Goal: Task Accomplishment & Management: Complete application form

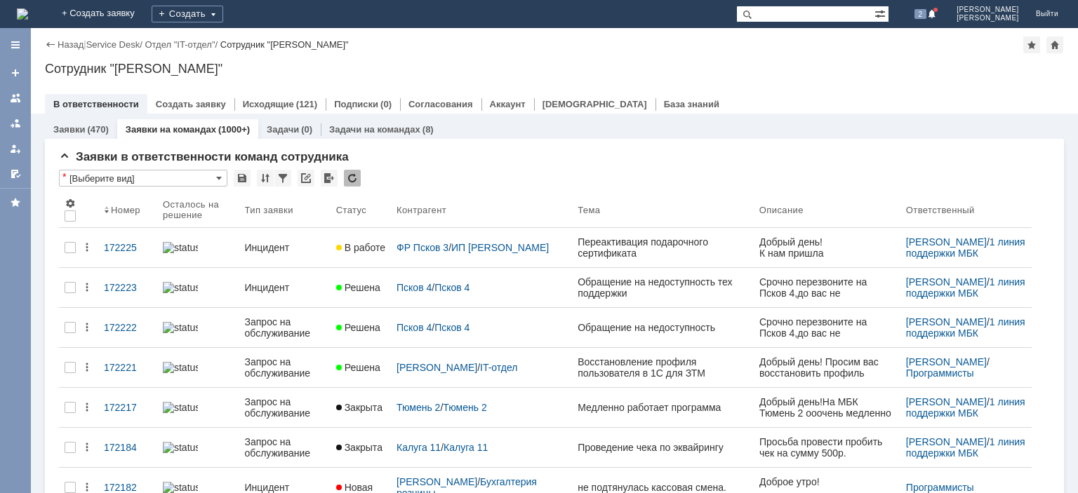
paste input "168641"
type input "168641"
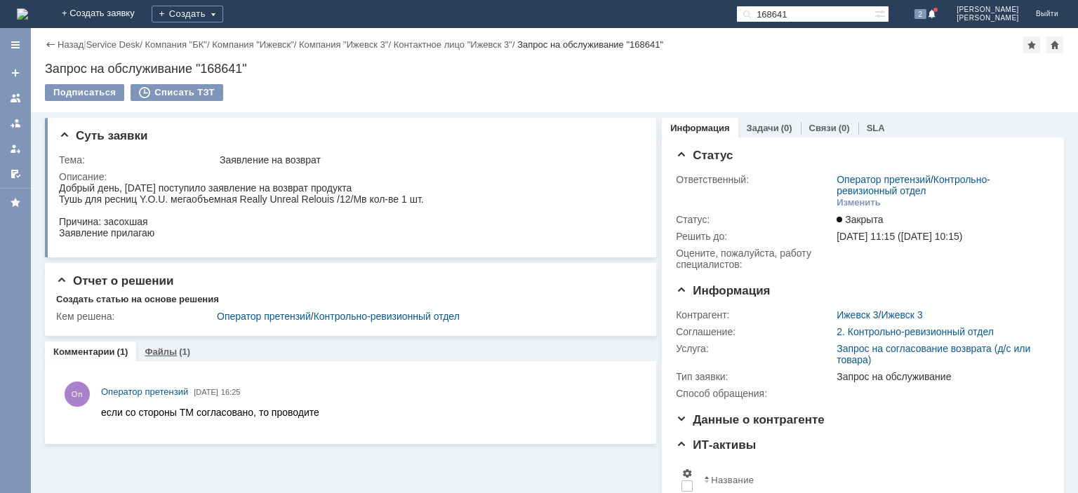
click at [166, 351] on link "Файлы" at bounding box center [161, 352] width 32 height 11
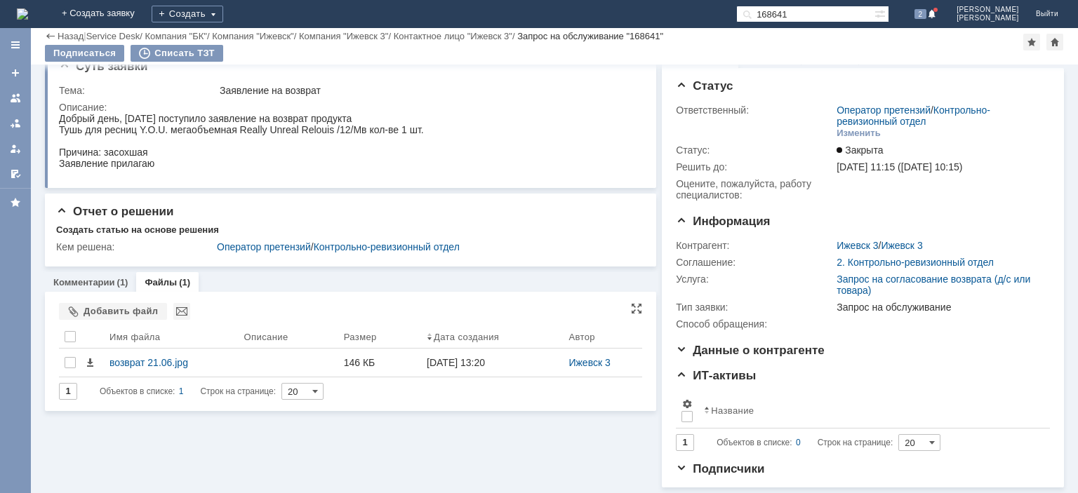
scroll to position [31, 0]
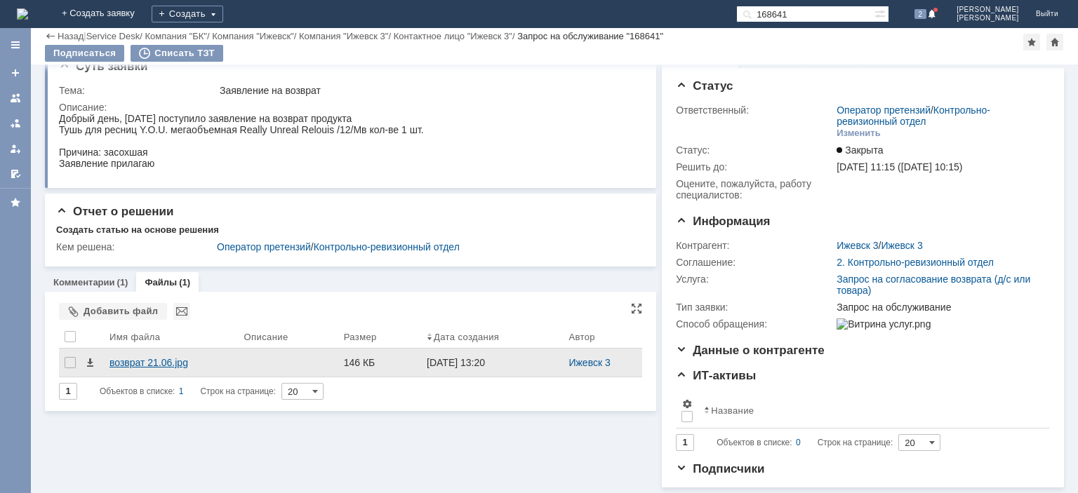
click at [156, 357] on div "возврат 21.06.jpg" at bounding box center [172, 362] width 124 height 11
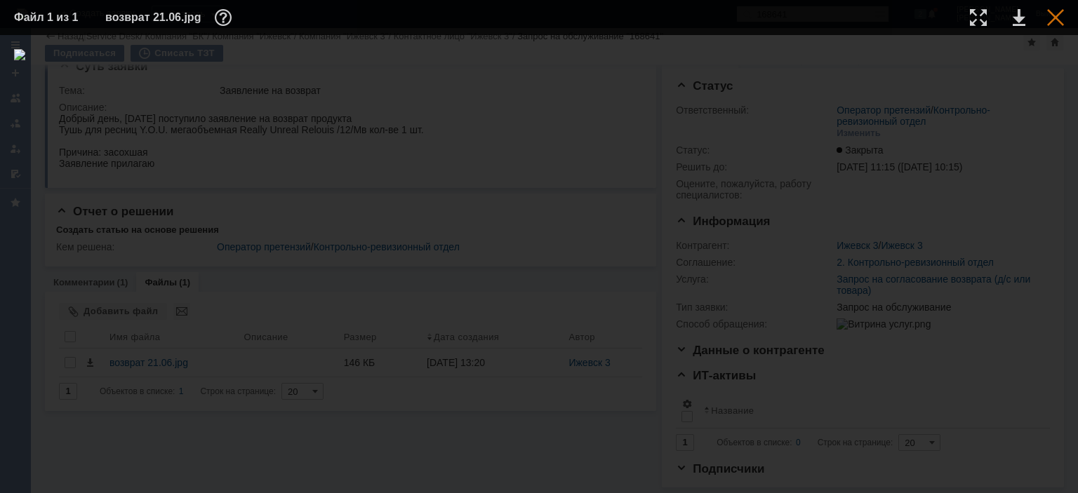
click at [1060, 15] on div at bounding box center [1055, 17] width 17 height 17
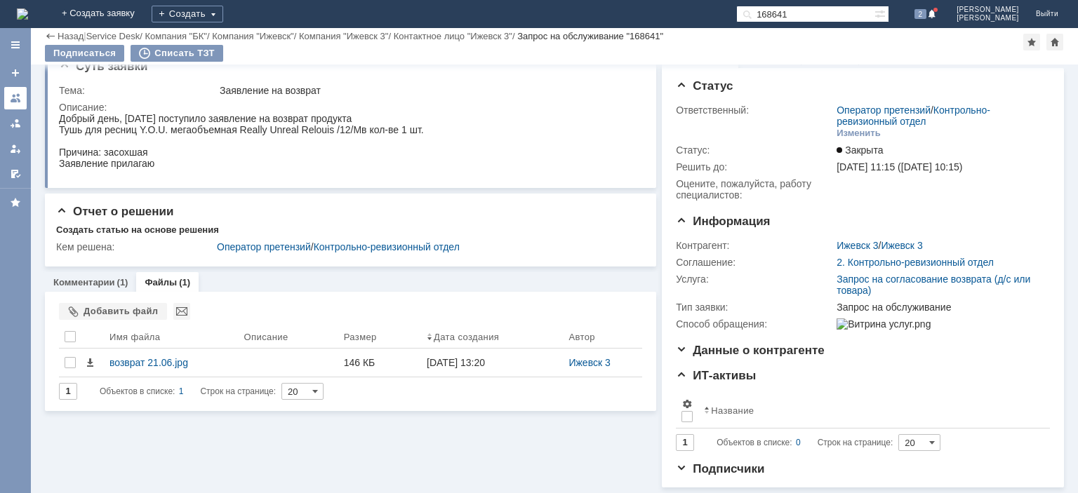
click at [13, 95] on div at bounding box center [15, 98] width 11 height 11
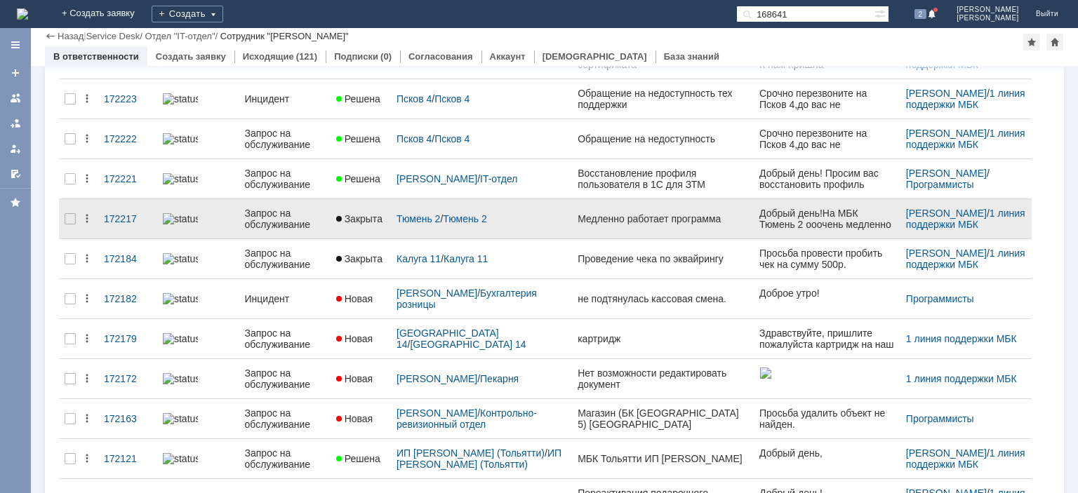
scroll to position [212, 0]
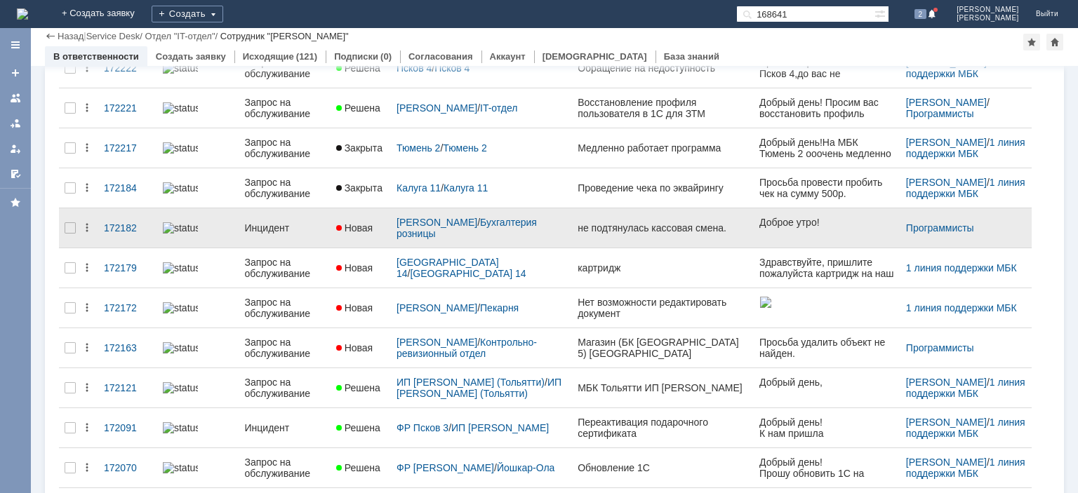
click at [277, 225] on div "Инцидент" at bounding box center [285, 228] width 80 height 11
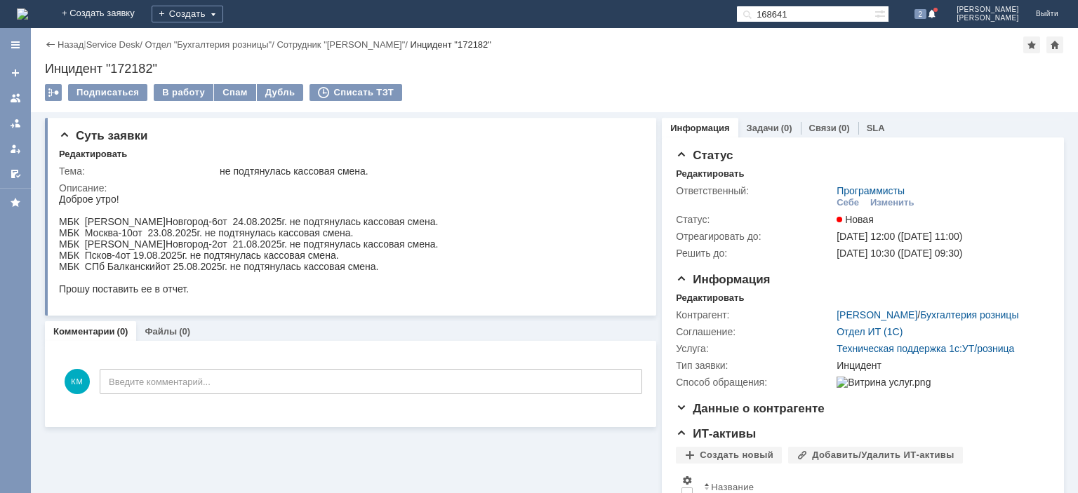
click at [139, 71] on div "Инцидент "172182"" at bounding box center [554, 69] width 1019 height 14
copy div "172182"
click at [17, 100] on div at bounding box center [15, 98] width 11 height 11
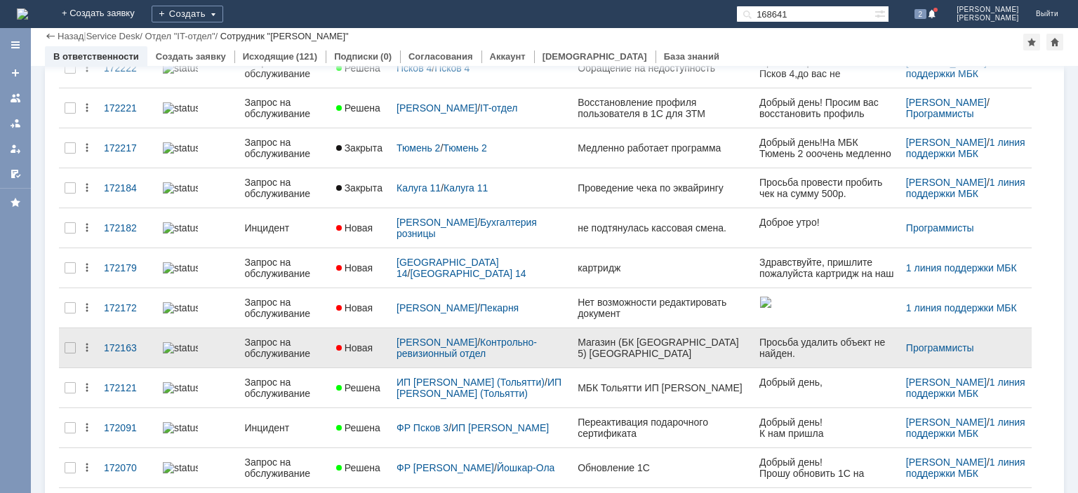
click at [285, 342] on div "Запрос на обслуживание" at bounding box center [285, 348] width 80 height 22
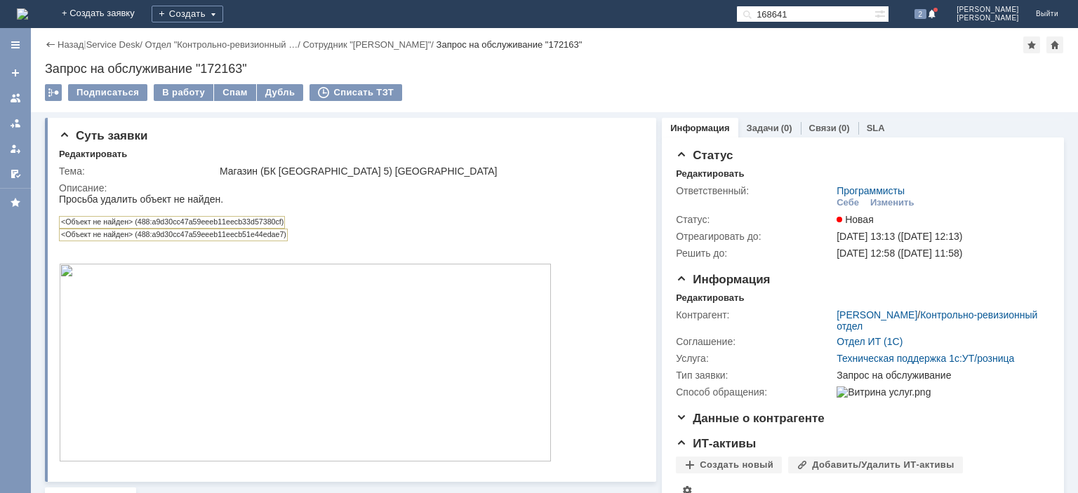
click at [220, 72] on div "Запрос на обслуживание "172163"" at bounding box center [554, 69] width 1019 height 14
copy div "172163"
click at [19, 98] on div at bounding box center [15, 98] width 11 height 11
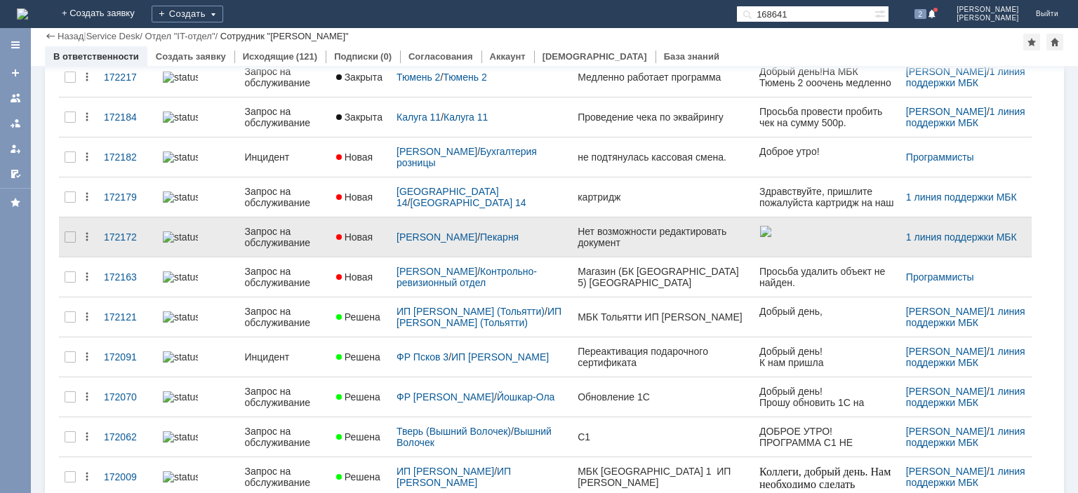
click at [282, 234] on div "Запрос на обслуживание" at bounding box center [285, 237] width 80 height 22
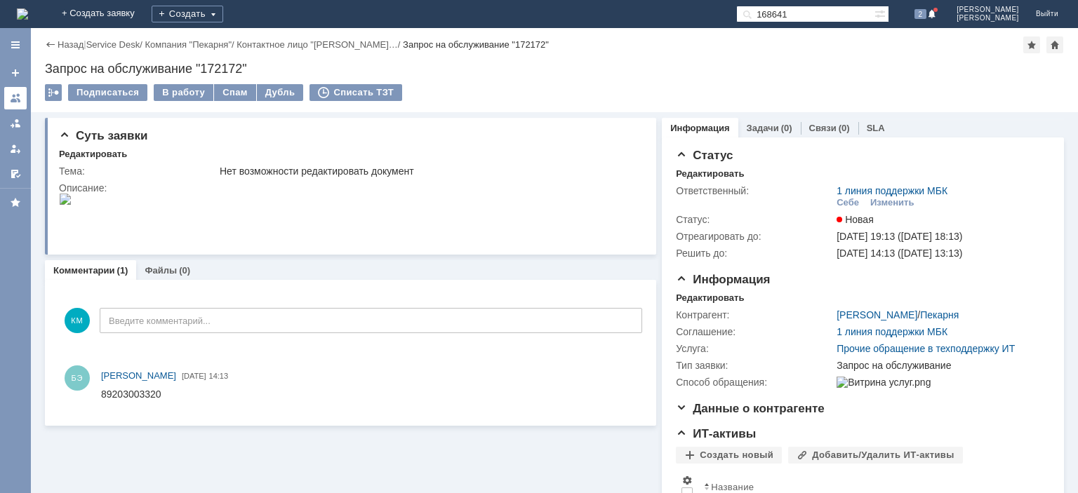
click at [14, 97] on div at bounding box center [15, 98] width 11 height 11
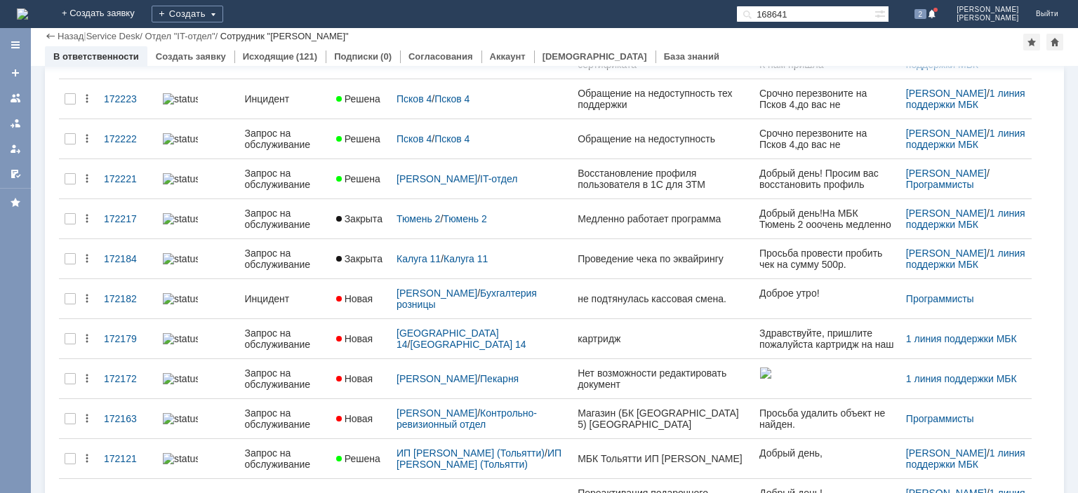
scroll to position [212, 0]
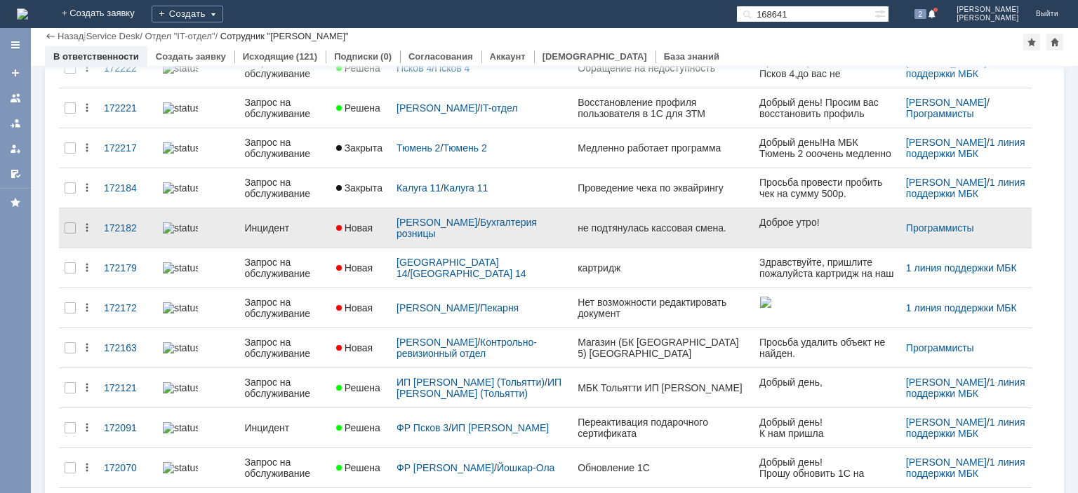
click at [274, 229] on link "Инцидент" at bounding box center [284, 228] width 91 height 28
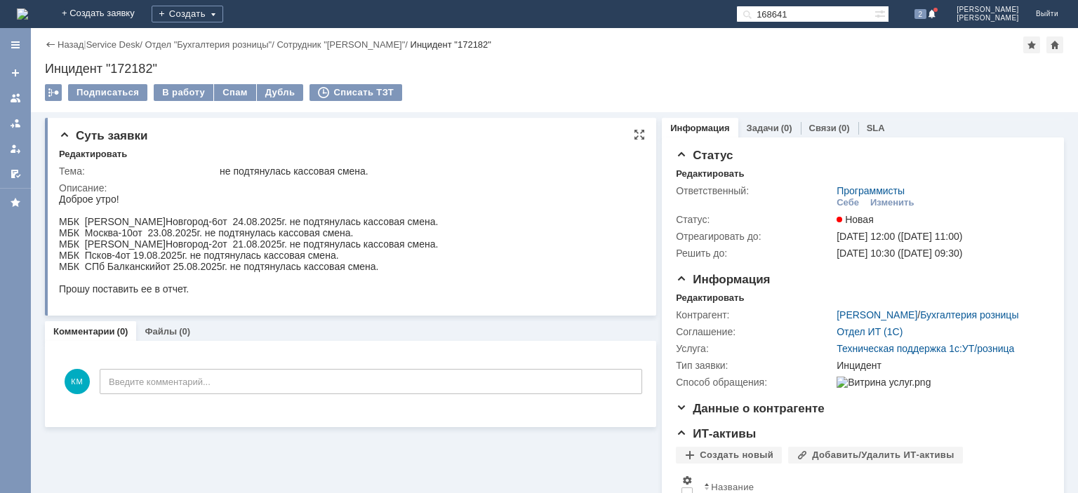
drag, startPoint x: 86, startPoint y: 259, endPoint x: 131, endPoint y: 256, distance: 45.8
click at [121, 256] on span "МБК Псков-4" at bounding box center [90, 255] width 62 height 11
click at [187, 95] on div "В работу" at bounding box center [184, 92] width 60 height 17
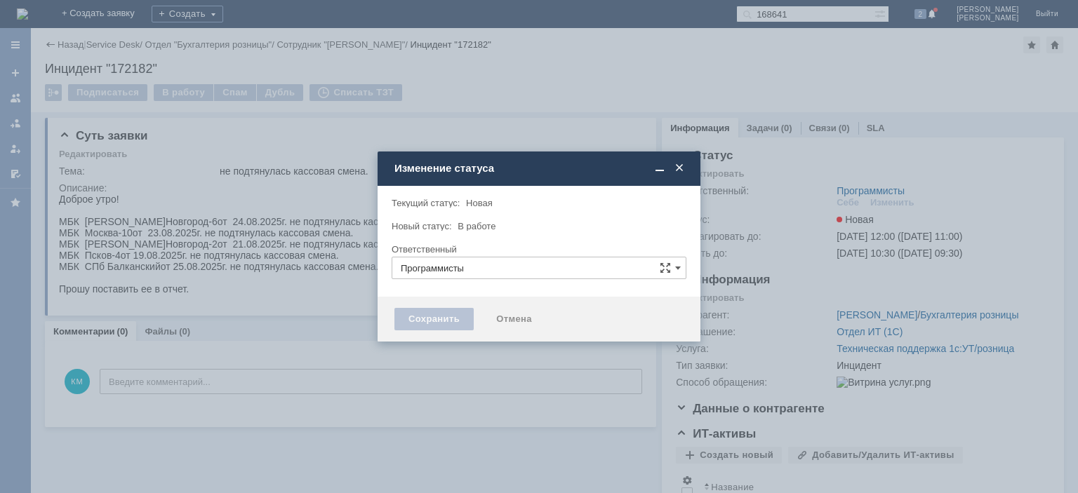
type input "[PERSON_NAME]"
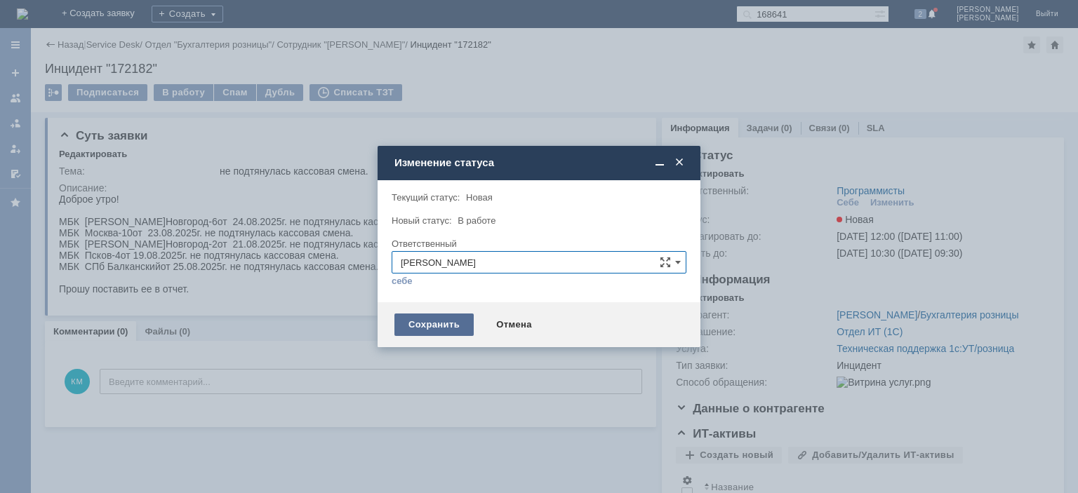
click at [428, 323] on div "Сохранить" at bounding box center [434, 325] width 79 height 22
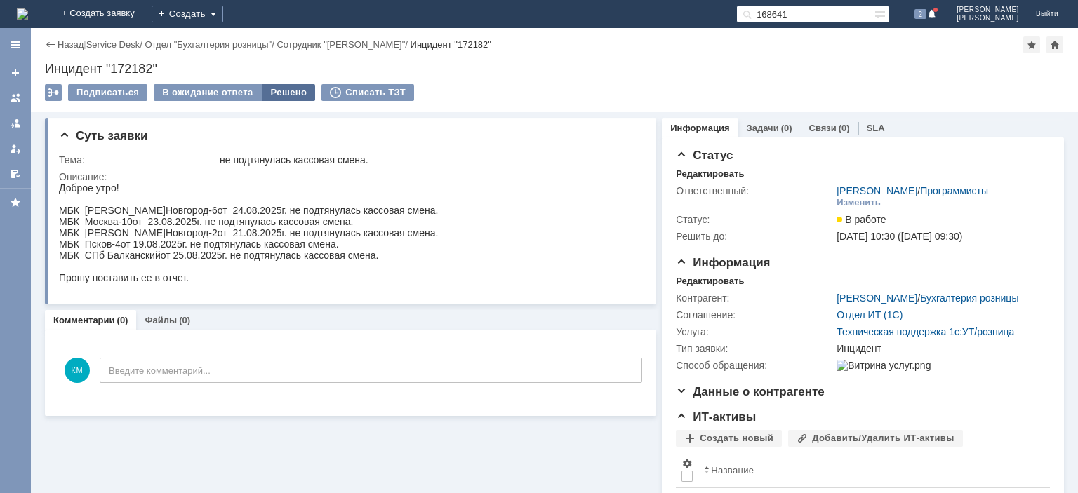
click at [275, 91] on div "Решено" at bounding box center [289, 92] width 53 height 17
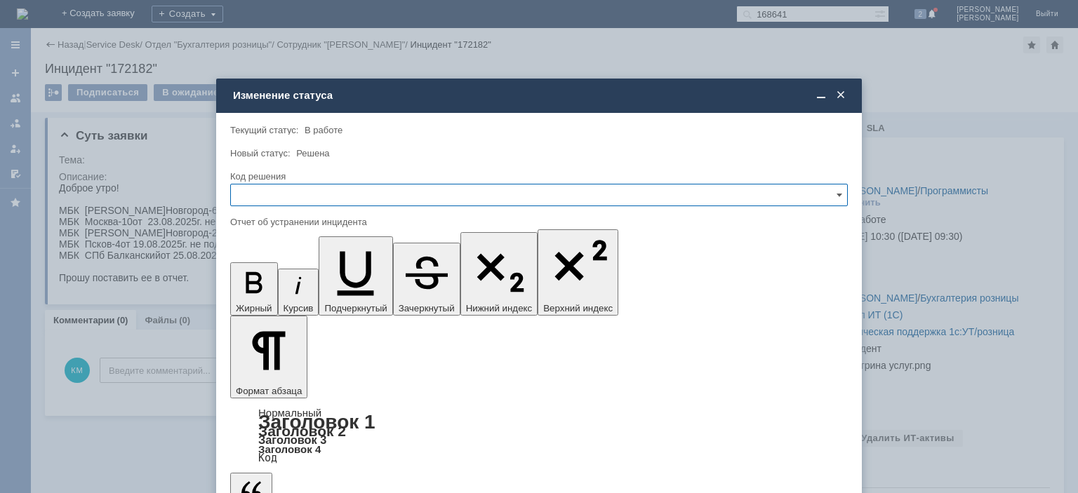
click at [293, 192] on input "text" at bounding box center [539, 195] width 618 height 22
click at [272, 285] on span "Решено" at bounding box center [538, 290] width 599 height 11
type input "Решено"
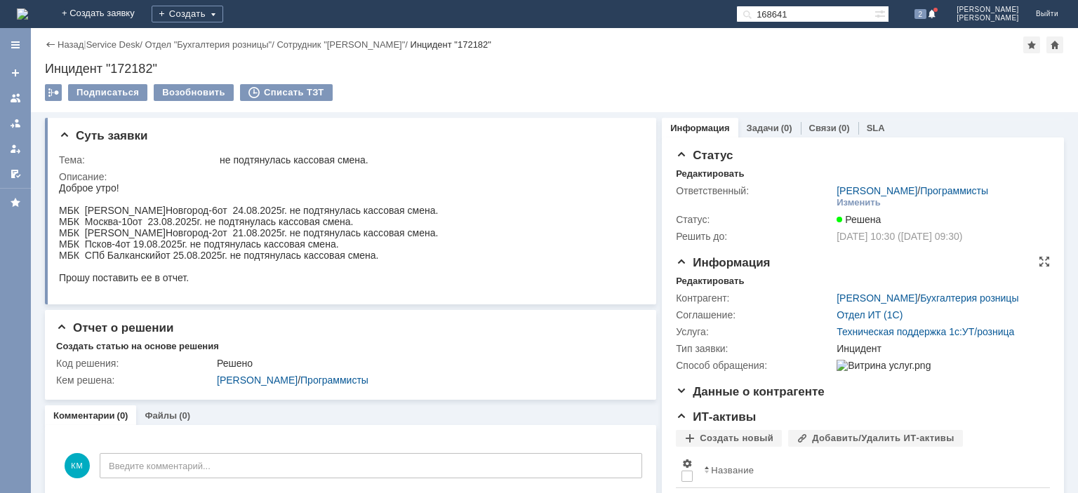
click at [958, 347] on div "Инцидент" at bounding box center [940, 348] width 206 height 11
click at [22, 102] on link at bounding box center [15, 98] width 22 height 22
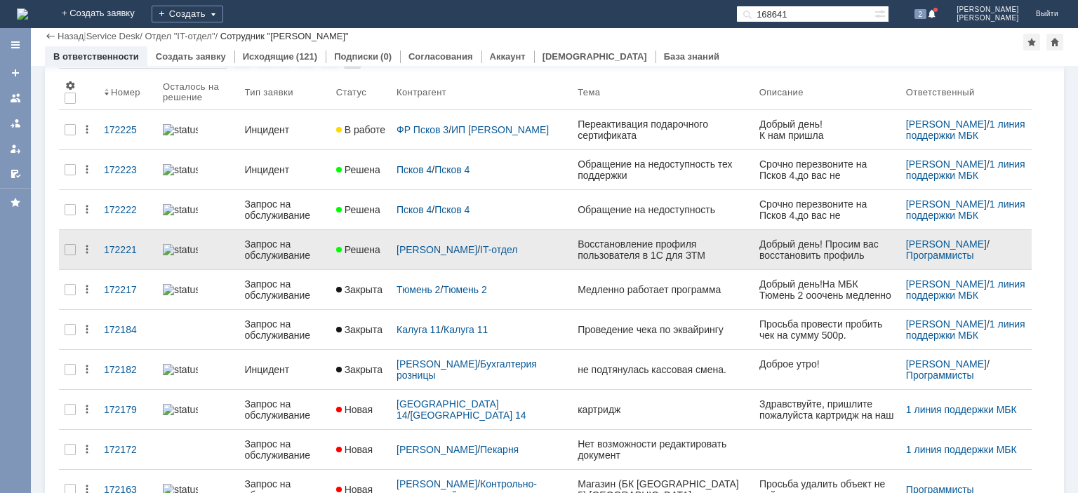
scroll to position [141, 0]
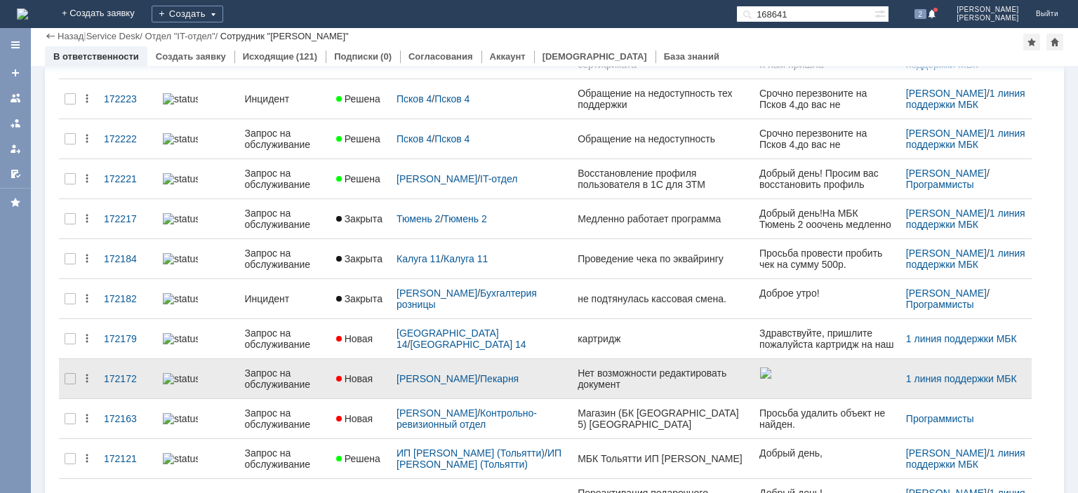
click at [289, 369] on div "Запрос на обслуживание" at bounding box center [285, 379] width 80 height 22
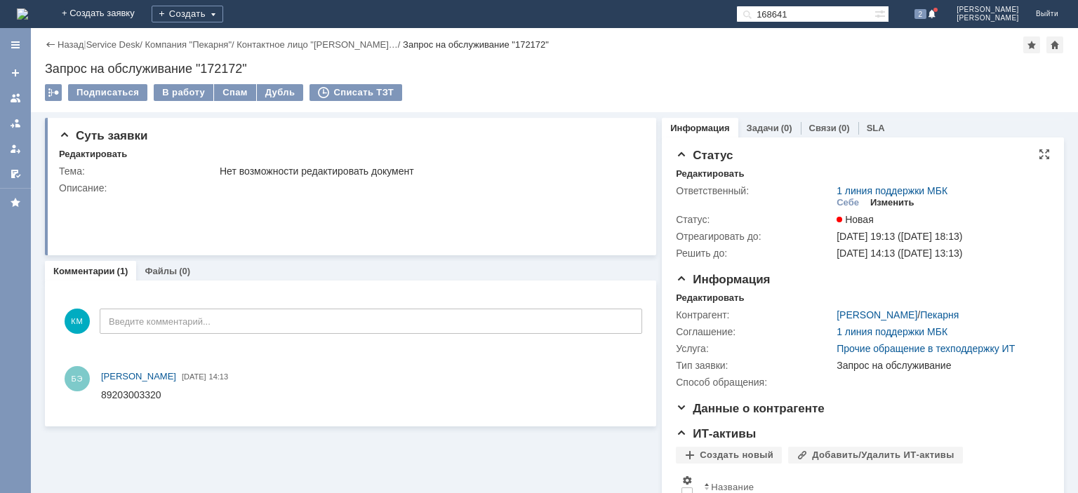
click at [884, 204] on div "Изменить" at bounding box center [892, 202] width 44 height 11
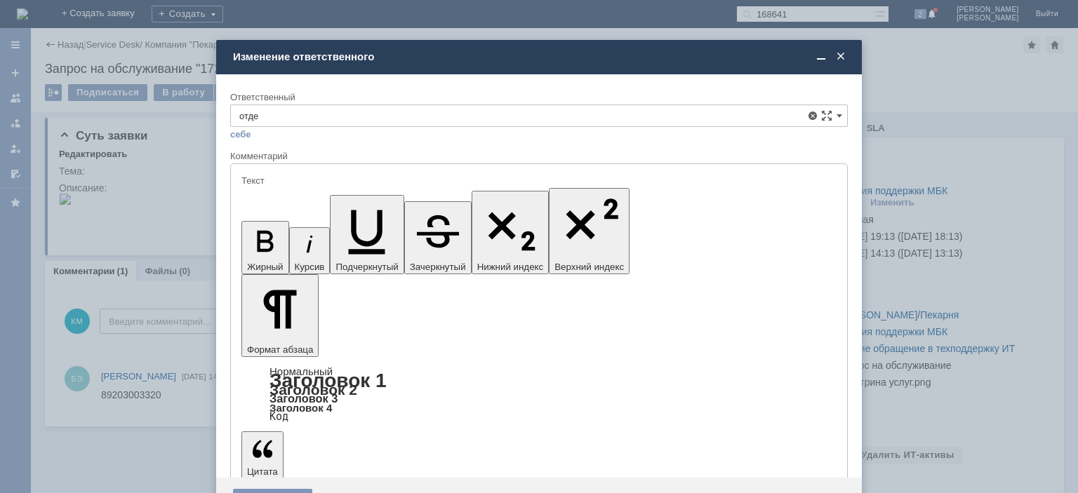
click at [295, 239] on span "Отдел ИТ" at bounding box center [538, 241] width 599 height 11
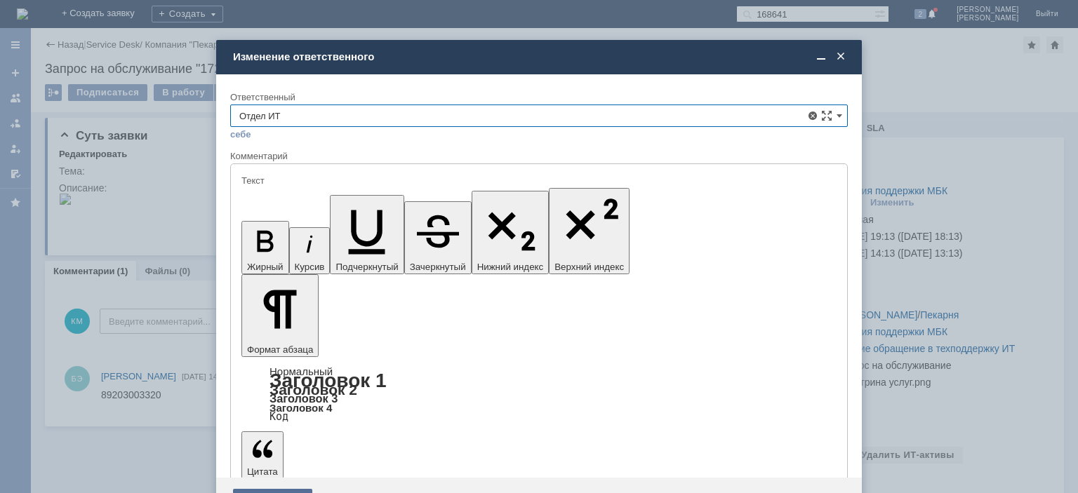
type input "Отдел ИТ"
click at [265, 489] on div "Сохранить" at bounding box center [272, 500] width 79 height 22
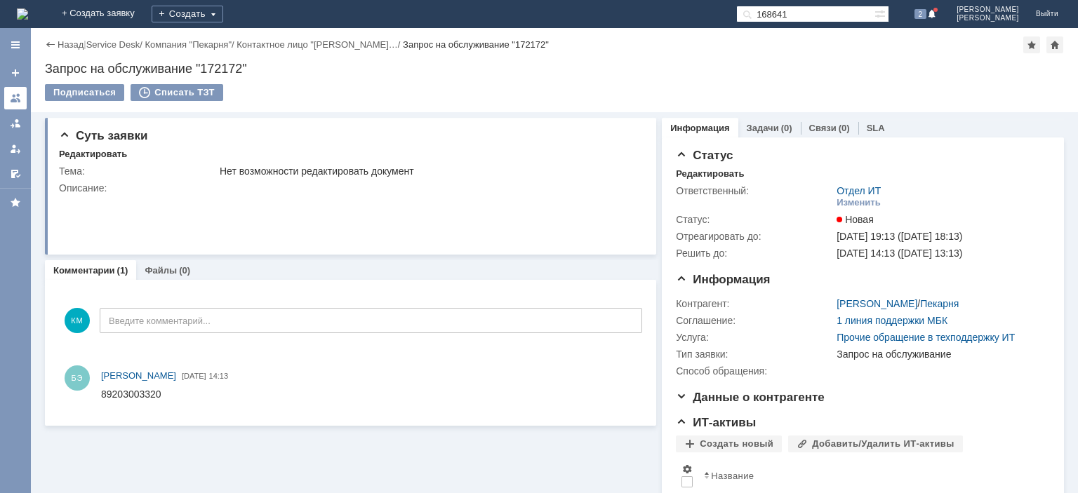
click at [18, 96] on div at bounding box center [15, 98] width 11 height 11
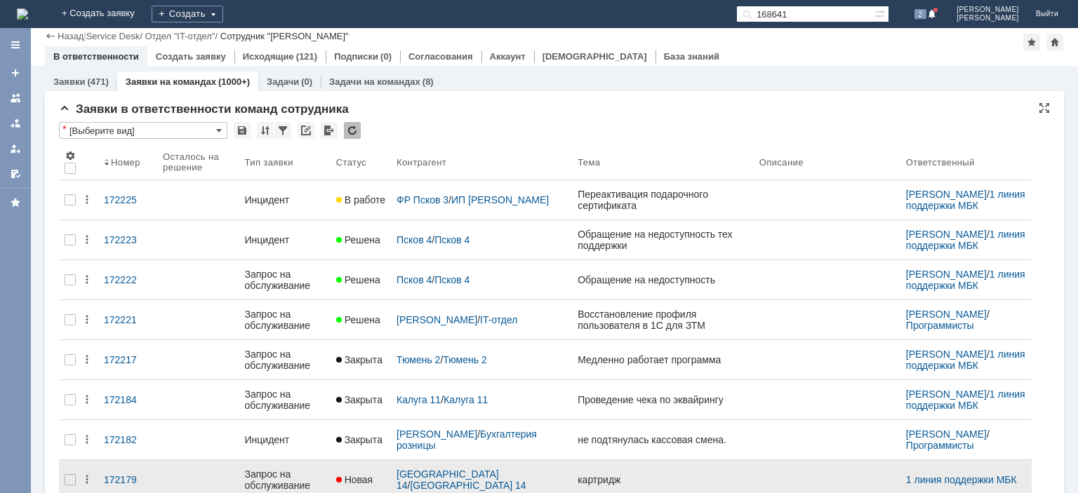
scroll to position [70, 0]
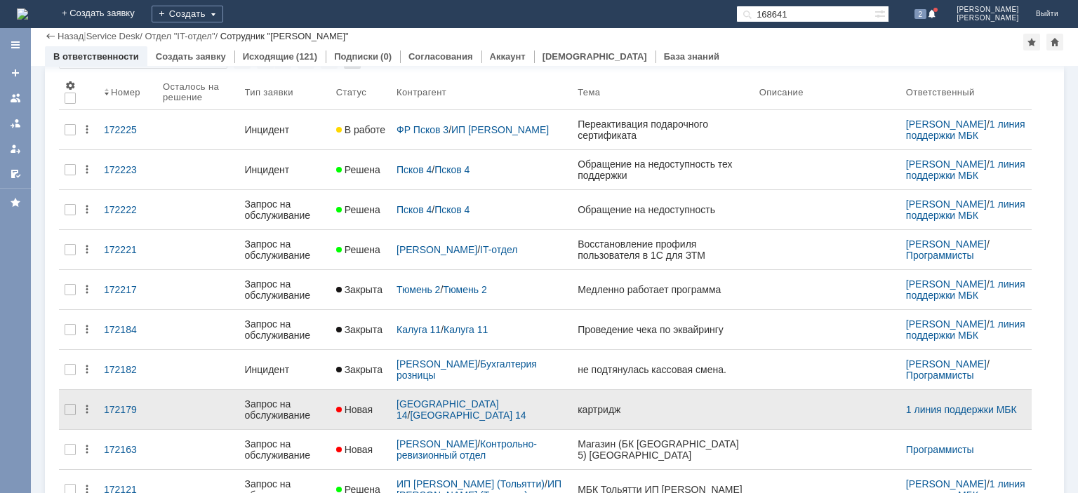
click at [291, 406] on div "Запрос на обслуживание" at bounding box center [285, 410] width 80 height 22
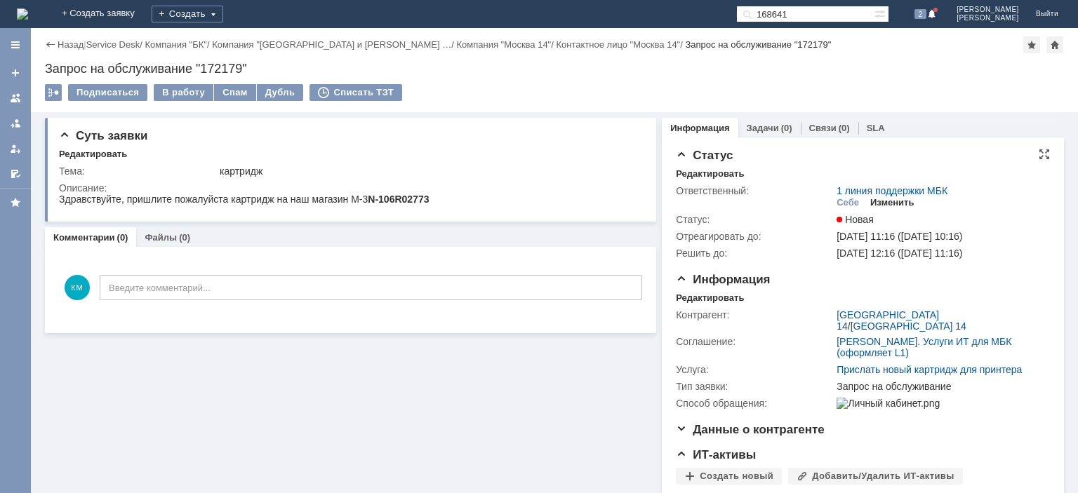
click at [897, 205] on div "Изменить" at bounding box center [892, 202] width 44 height 11
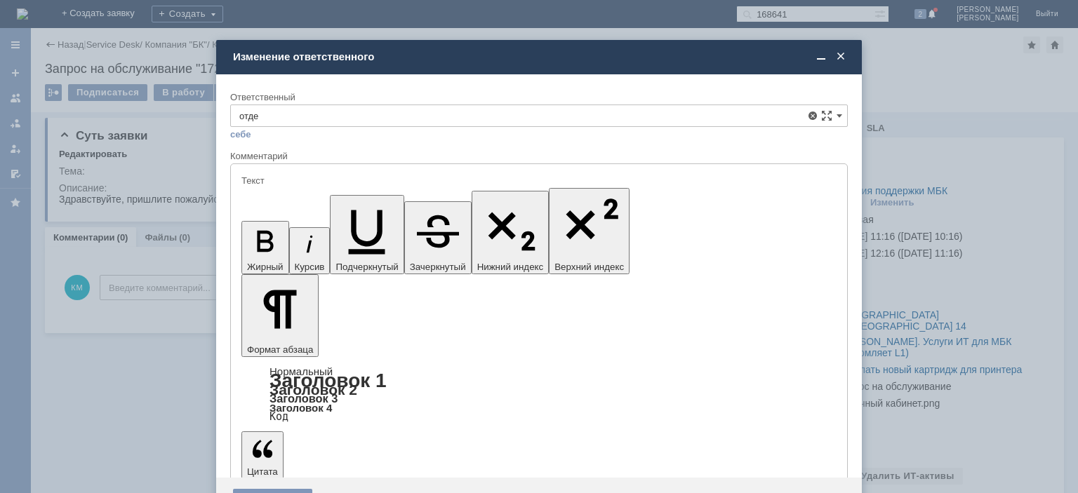
drag, startPoint x: 315, startPoint y: 234, endPoint x: 72, endPoint y: 24, distance: 321.0
click at [315, 234] on div "Отдел ИТ" at bounding box center [539, 241] width 616 height 22
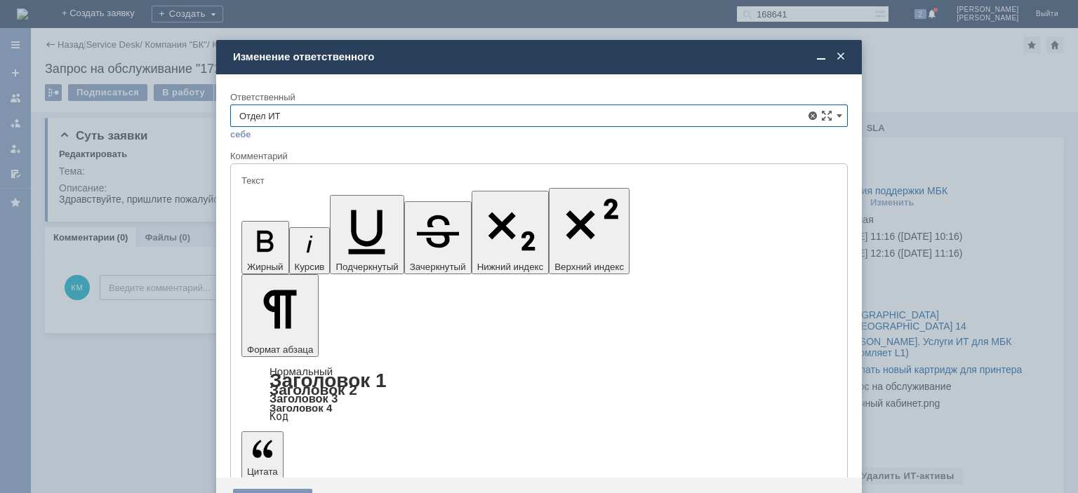
type input "Отдел ИТ"
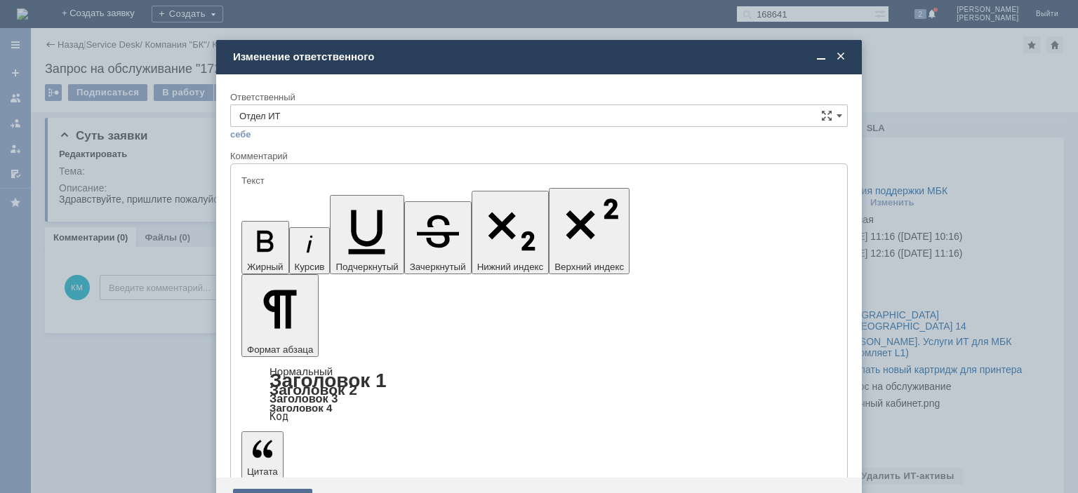
click at [267, 489] on div "Сохранить" at bounding box center [272, 500] width 79 height 22
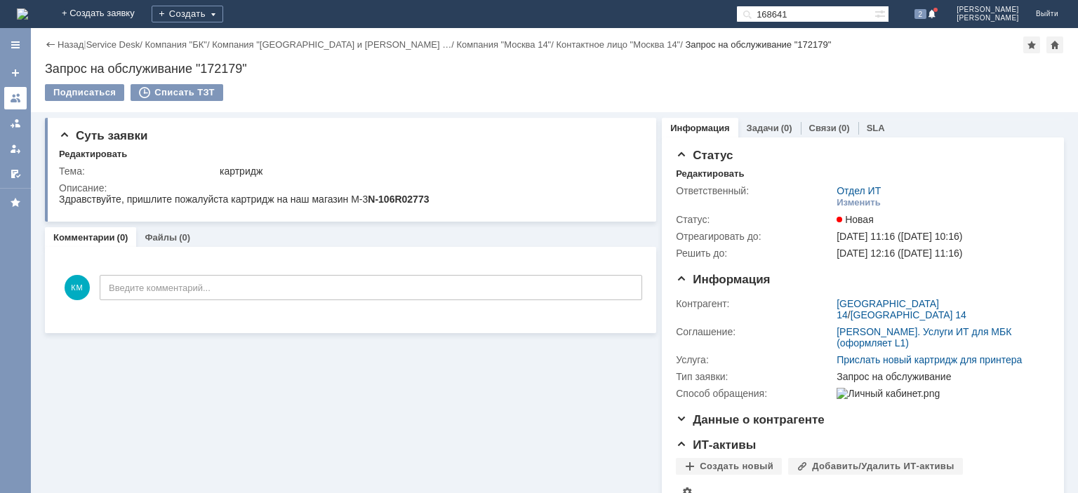
click at [15, 102] on div at bounding box center [15, 98] width 11 height 11
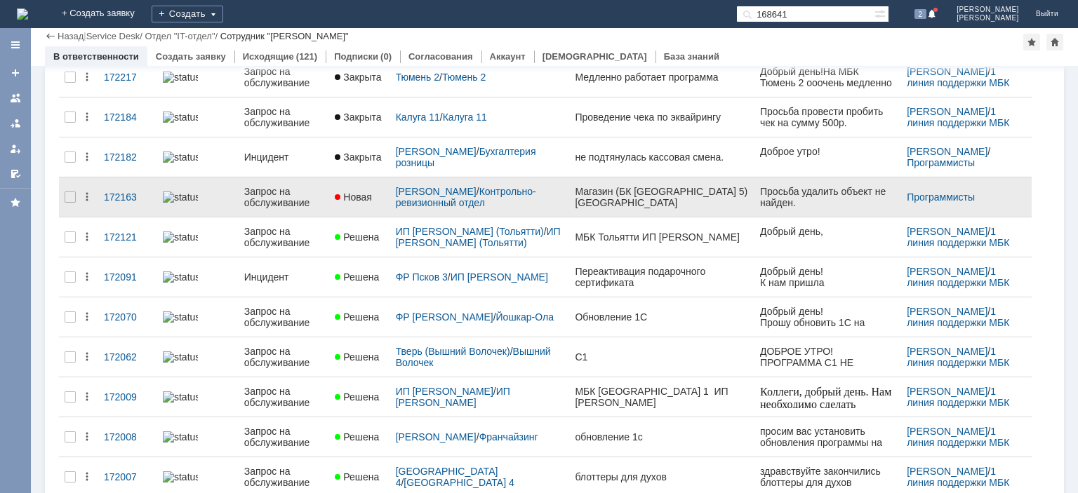
click at [263, 206] on div "Запрос на обслуживание" at bounding box center [284, 197] width 80 height 22
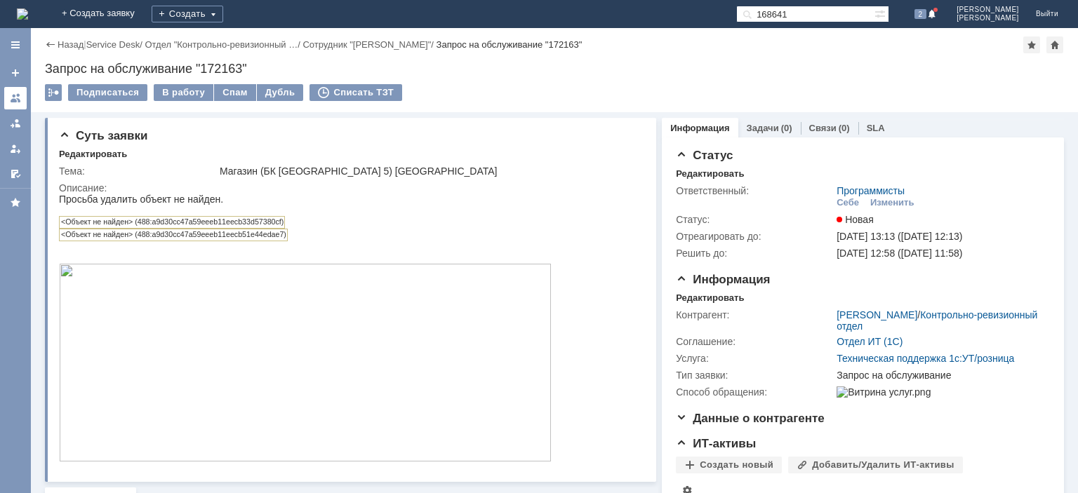
click at [15, 103] on div at bounding box center [15, 98] width 11 height 11
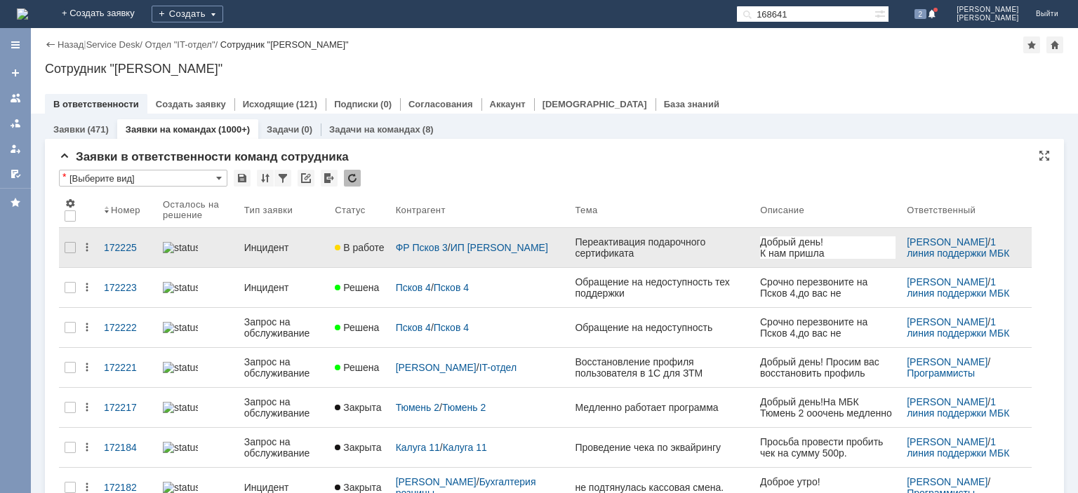
click at [263, 243] on div "Инцидент" at bounding box center [284, 247] width 80 height 11
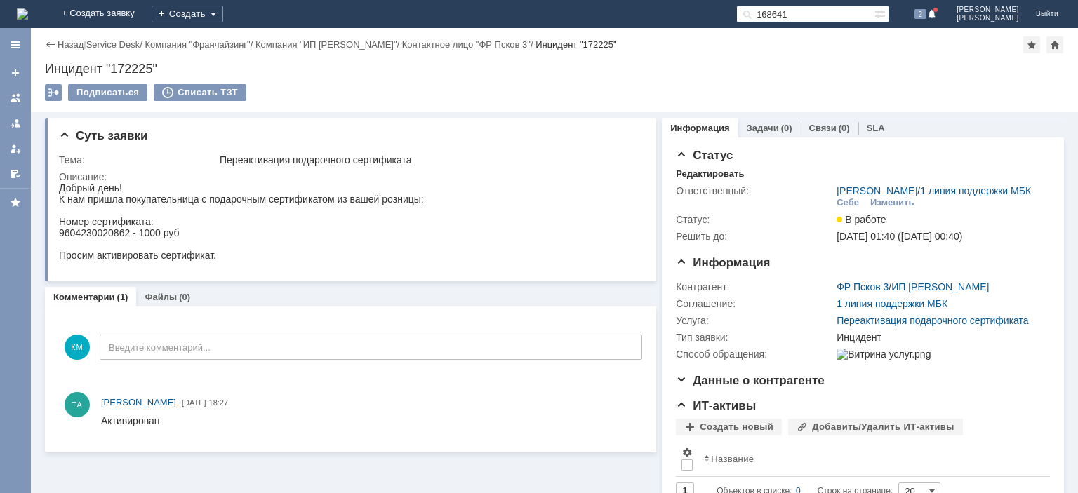
click at [132, 67] on div "Инцидент "172225"" at bounding box center [554, 69] width 1019 height 14
copy div "172225"
click at [13, 100] on div at bounding box center [15, 98] width 11 height 11
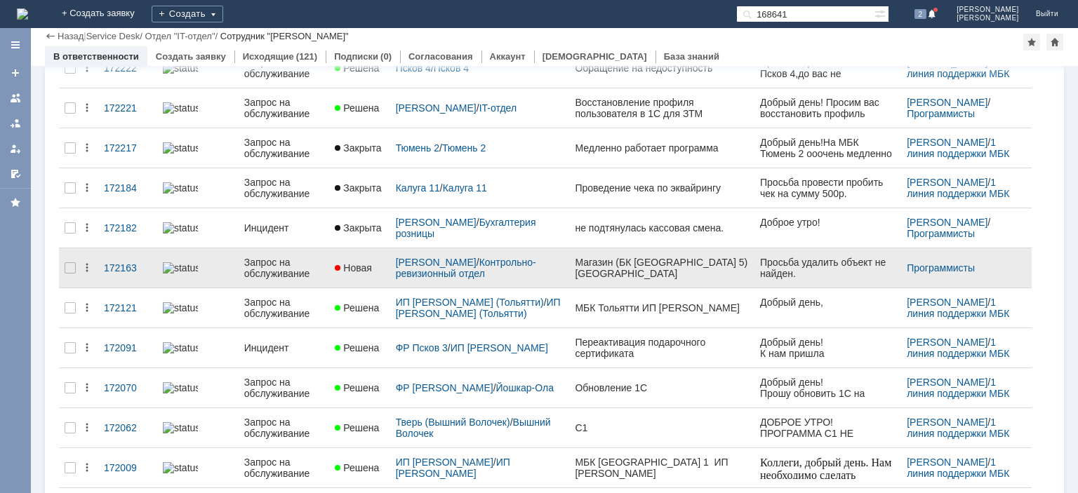
click at [289, 273] on div "Запрос на обслуживание" at bounding box center [284, 268] width 80 height 22
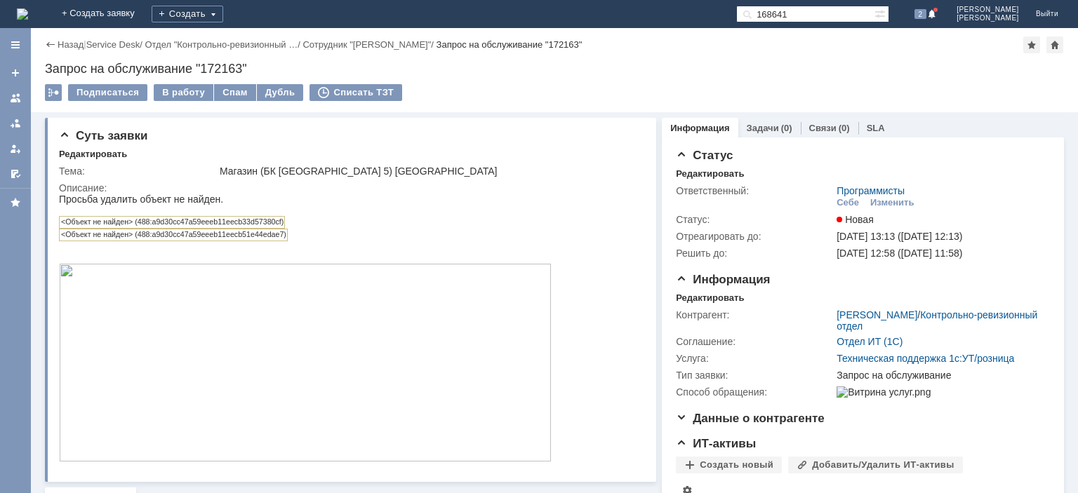
click at [231, 223] on td "<Объект не найден> (488:a9d30cc47a59eeeb11eecb33d57380cf)" at bounding box center [172, 223] width 225 height 12
drag, startPoint x: 136, startPoint y: 223, endPoint x: 284, endPoint y: 222, distance: 147.4
click at [284, 222] on td "<Объект не найден> (488:a9d30cc47a59eeeb11eecb33d57380cf)" at bounding box center [172, 223] width 225 height 12
click at [248, 226] on td "<Объект не найден> (488:a9d30cc47a59eeeb11eecb33d57380cf)" at bounding box center [172, 223] width 225 height 12
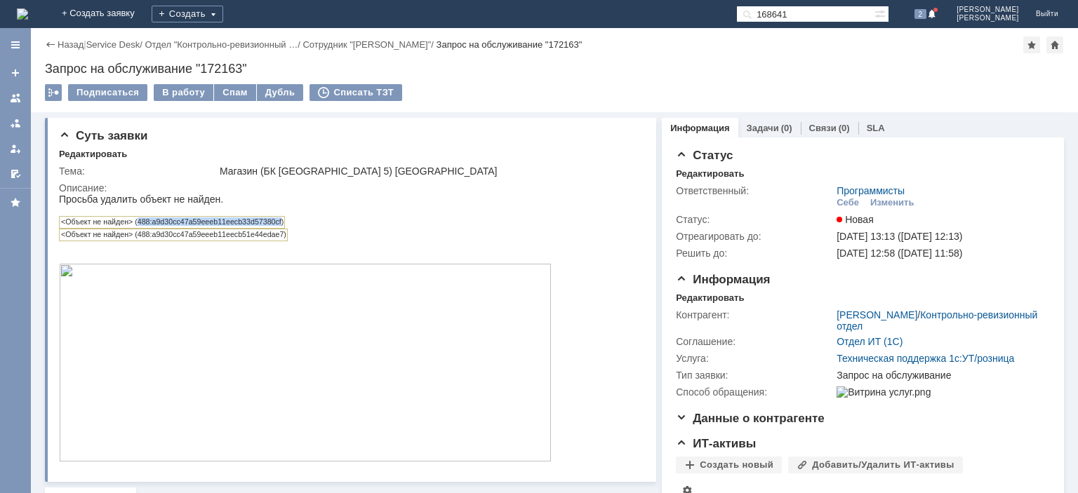
drag, startPoint x: 138, startPoint y: 220, endPoint x: 277, endPoint y: 221, distance: 139.0
click at [280, 220] on td "<Объект не найден> (488:a9d30cc47a59eeeb11eecb33d57380cf)" at bounding box center [172, 223] width 225 height 12
copy td "488:a9d30cc47a59eeeb11eecb33d57380cf"
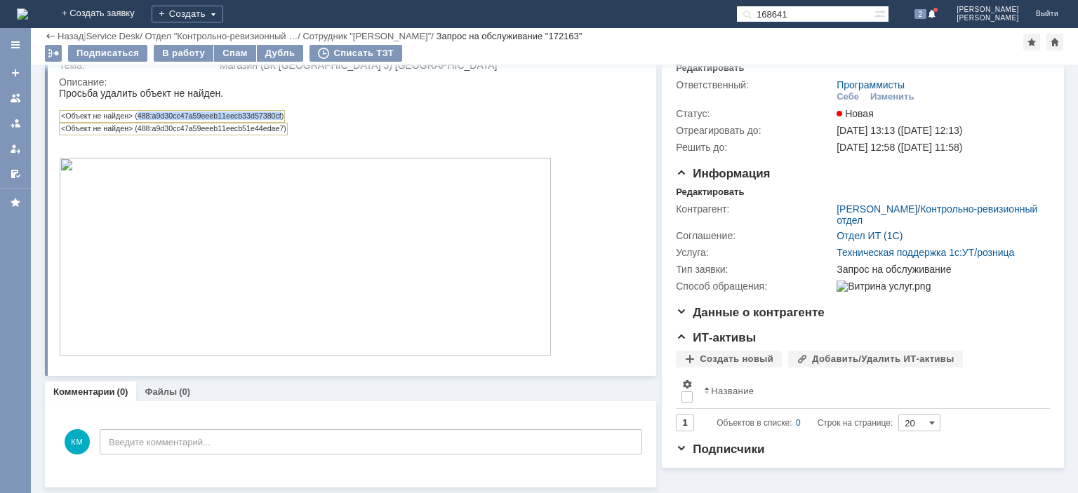
scroll to position [58, 0]
click at [8, 96] on link at bounding box center [15, 98] width 22 height 22
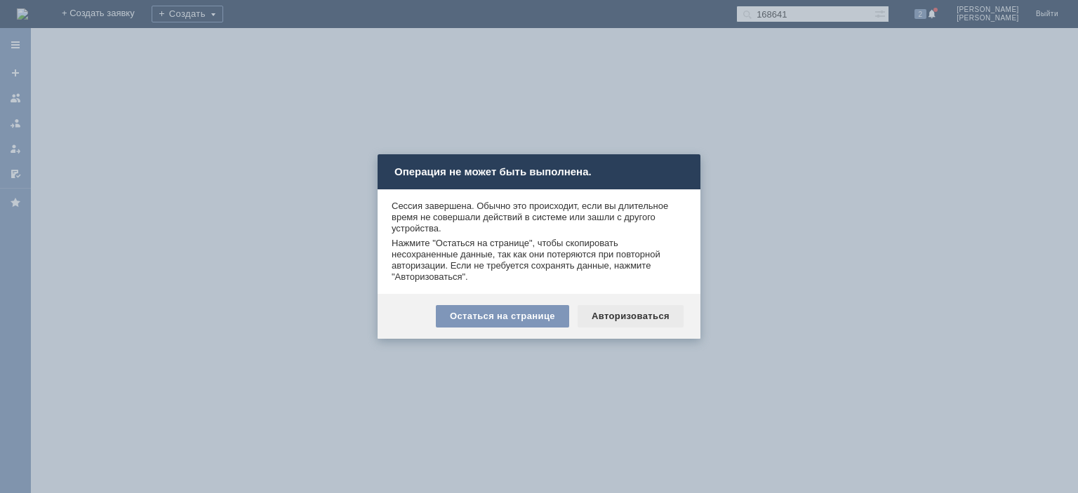
click at [621, 310] on div "Авторизоваться" at bounding box center [631, 316] width 106 height 22
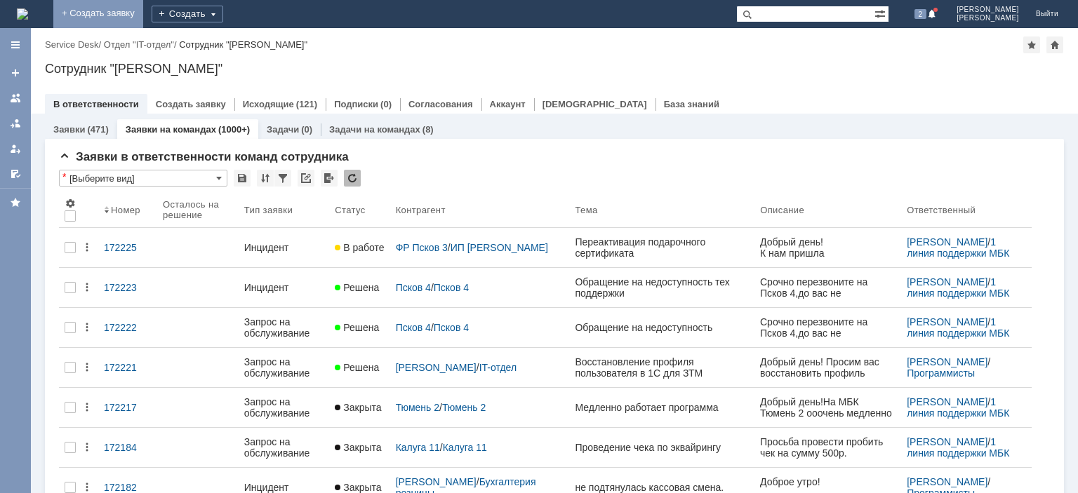
click at [143, 10] on link "+ Создать заявку" at bounding box center [98, 14] width 90 height 28
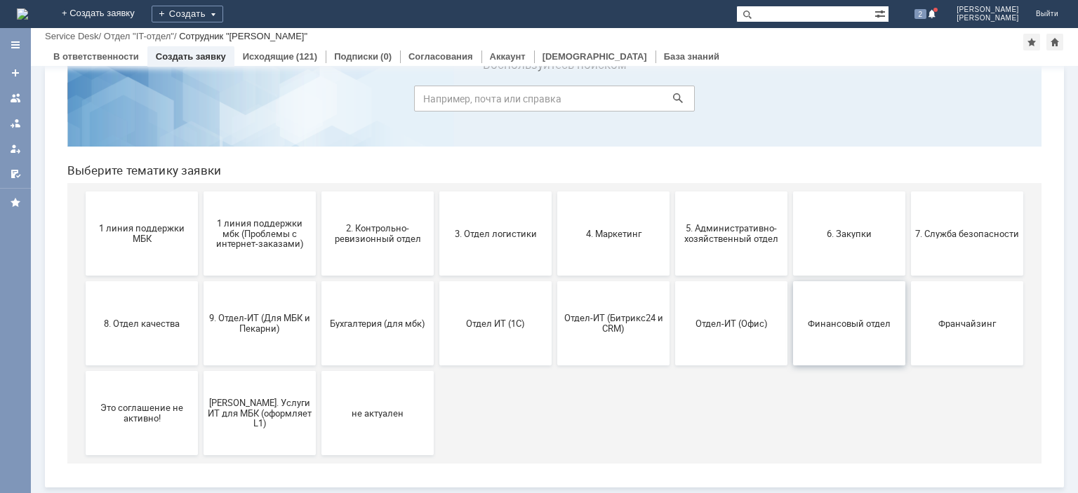
scroll to position [59, 0]
click at [948, 318] on button "Франчайзинг" at bounding box center [967, 324] width 112 height 84
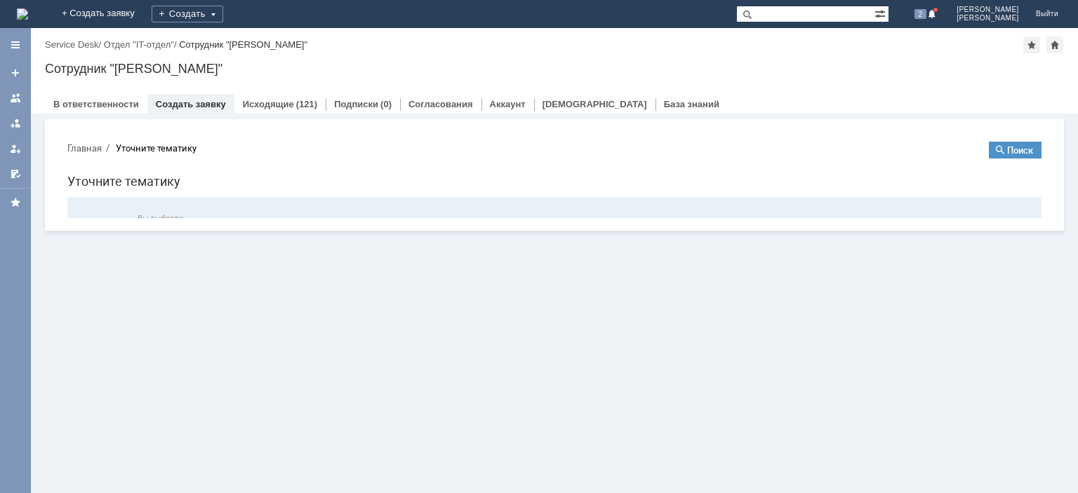
scroll to position [0, 0]
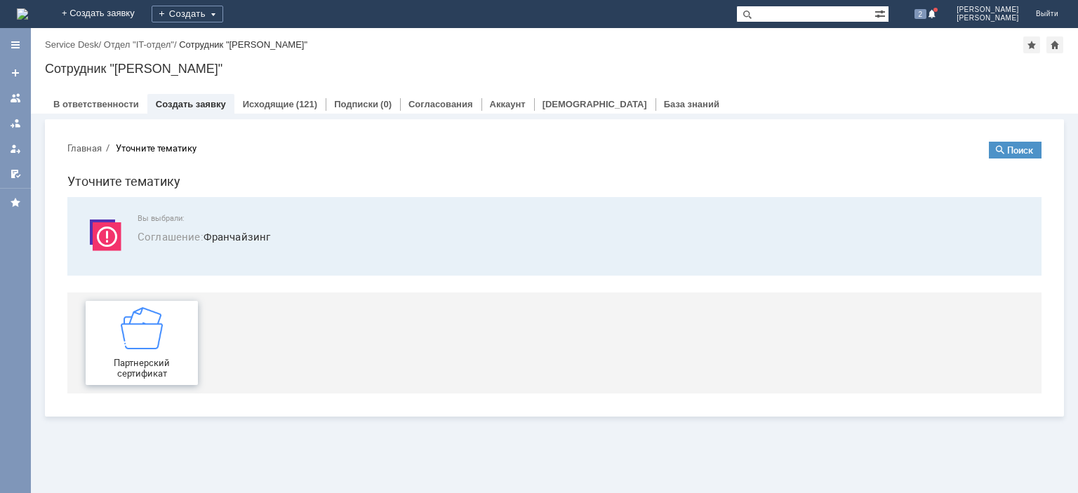
click at [173, 329] on div "Партнерский сертификат" at bounding box center [142, 343] width 104 height 72
click at [20, 100] on div at bounding box center [15, 98] width 11 height 11
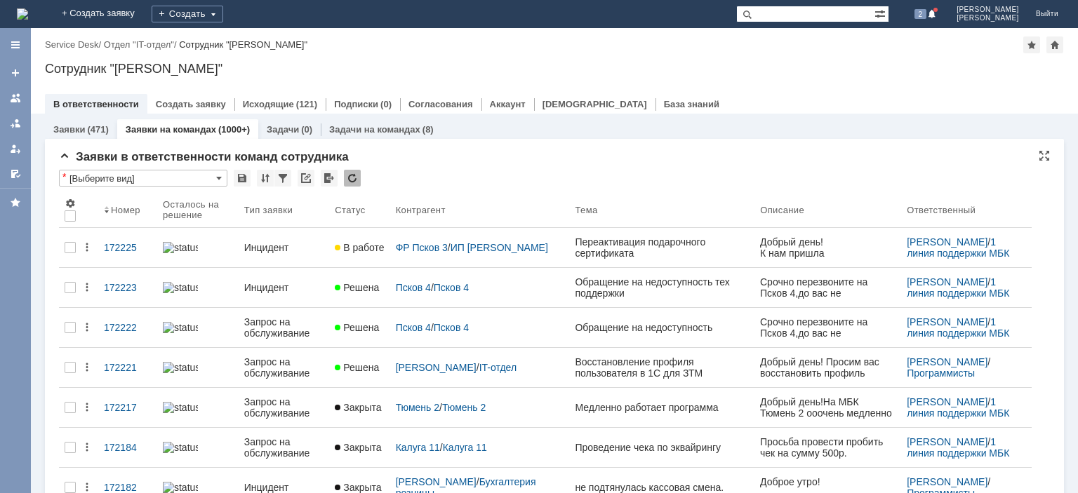
click at [352, 176] on div at bounding box center [352, 178] width 17 height 17
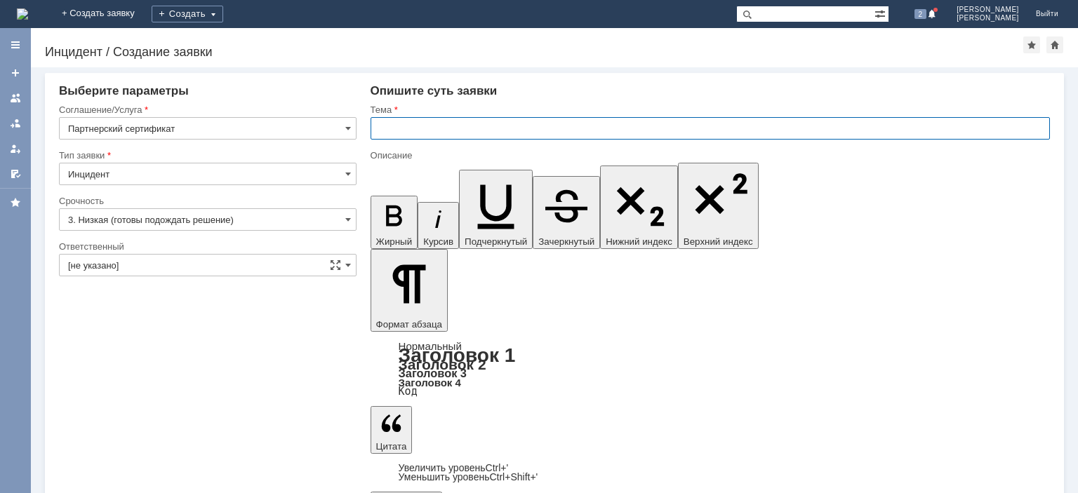
click at [458, 124] on input "text" at bounding box center [711, 128] width 680 height 22
type input "Погашение сертификат"
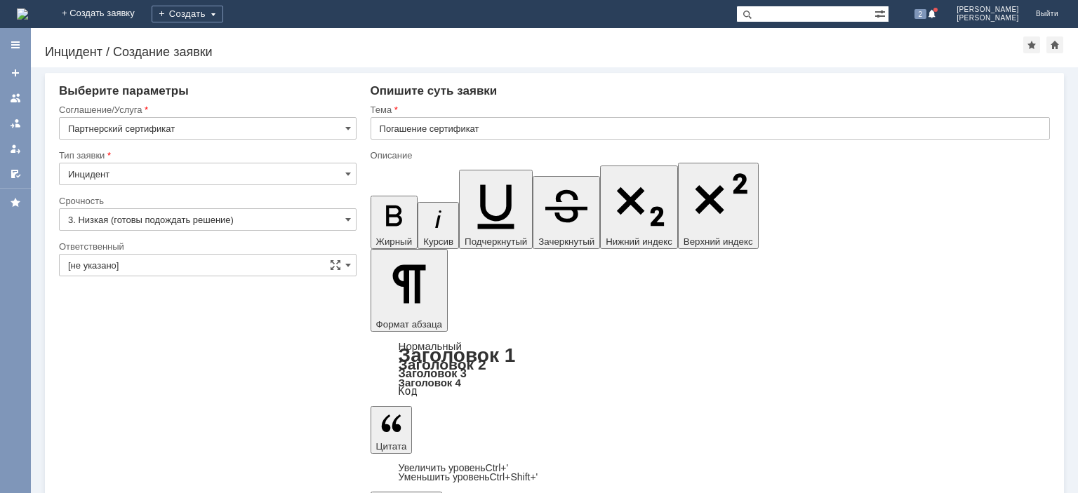
scroll to position [100, 6]
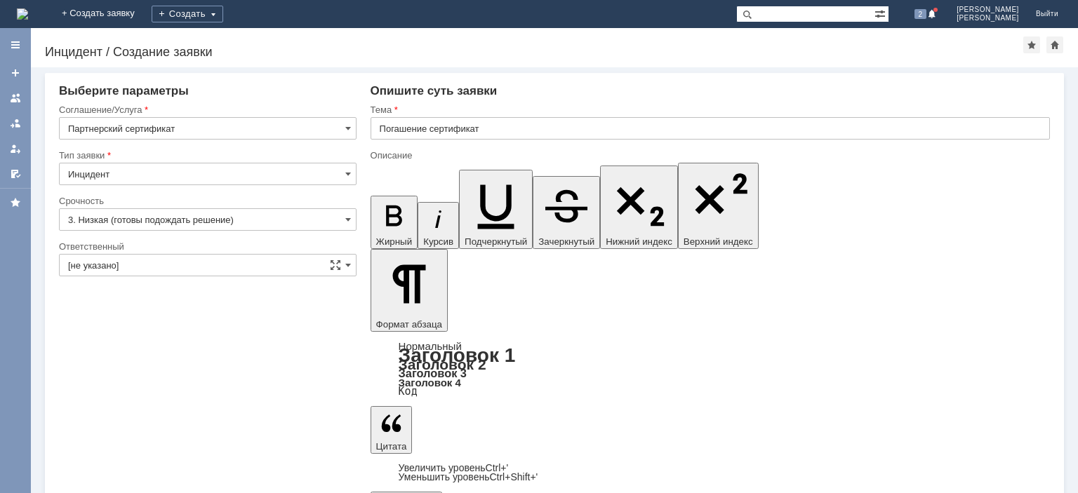
scroll to position [163, 7]
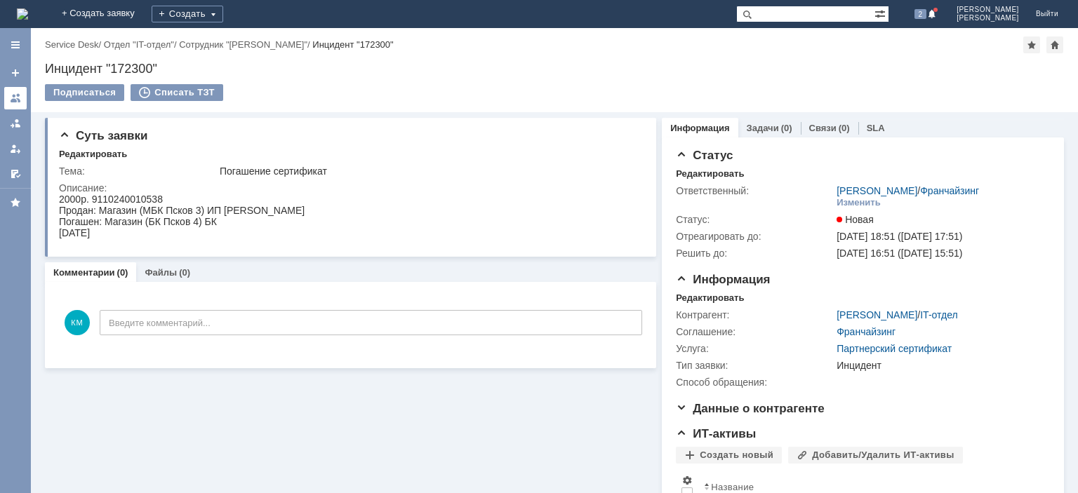
click at [17, 101] on div at bounding box center [15, 98] width 11 height 11
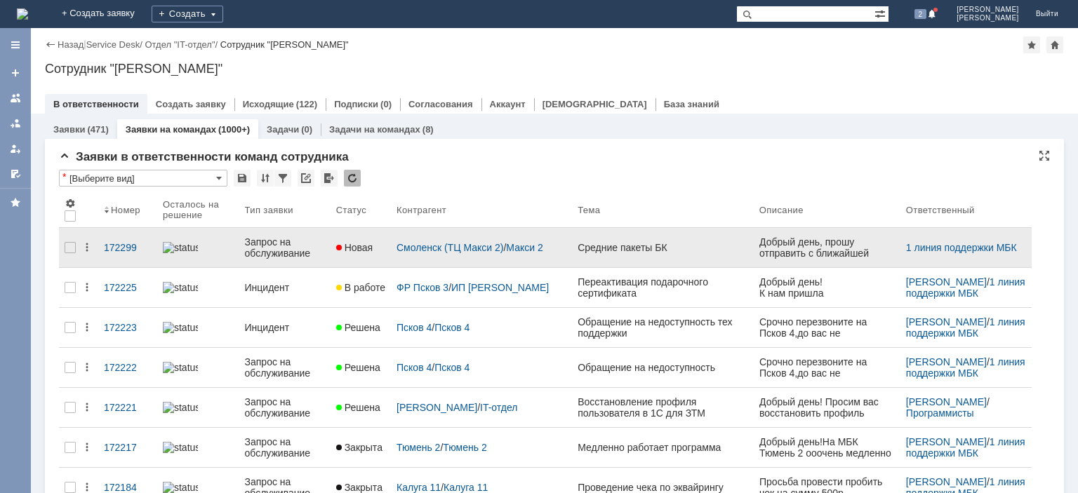
click at [280, 242] on div "Запрос на обслуживание" at bounding box center [285, 248] width 80 height 22
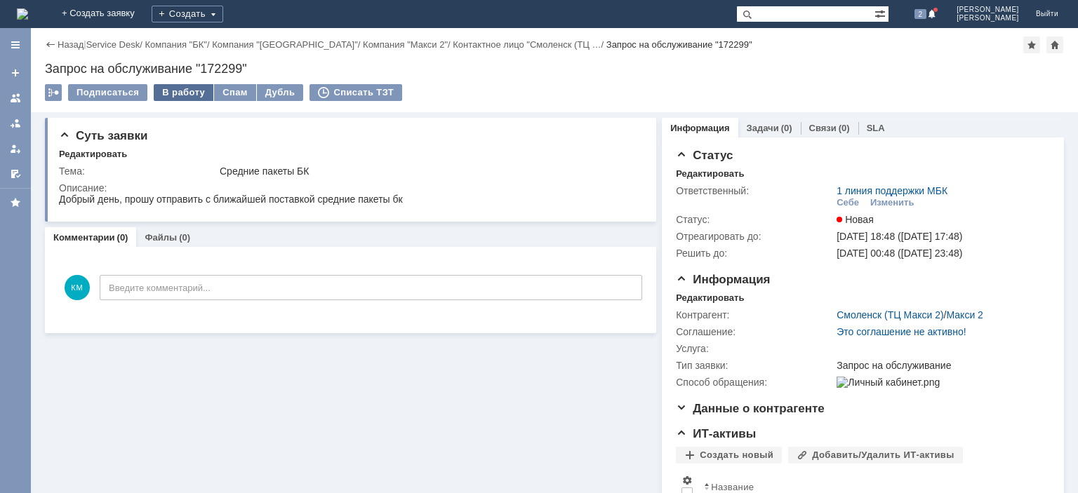
click at [183, 89] on div "В работу" at bounding box center [184, 92] width 60 height 17
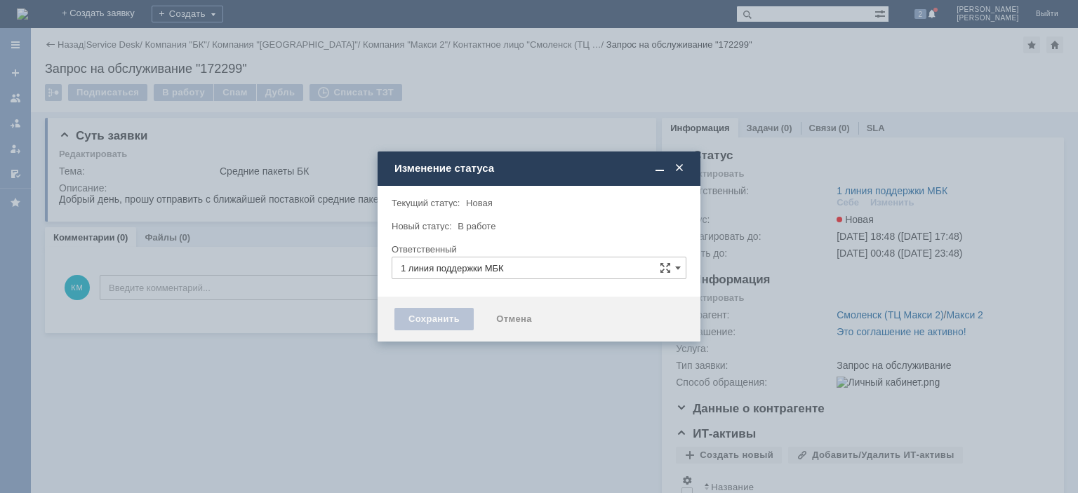
type input "[PERSON_NAME]"
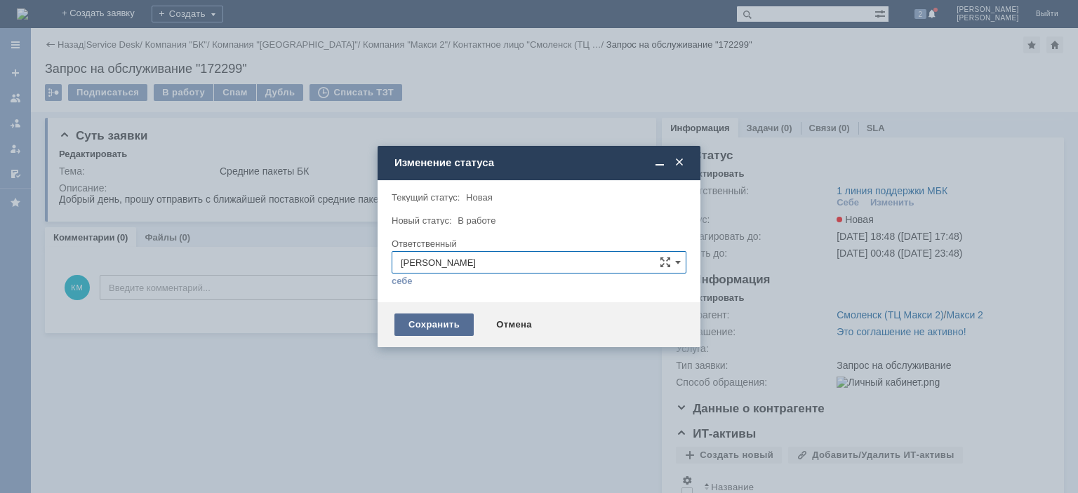
click at [435, 319] on div "Сохранить" at bounding box center [434, 325] width 79 height 22
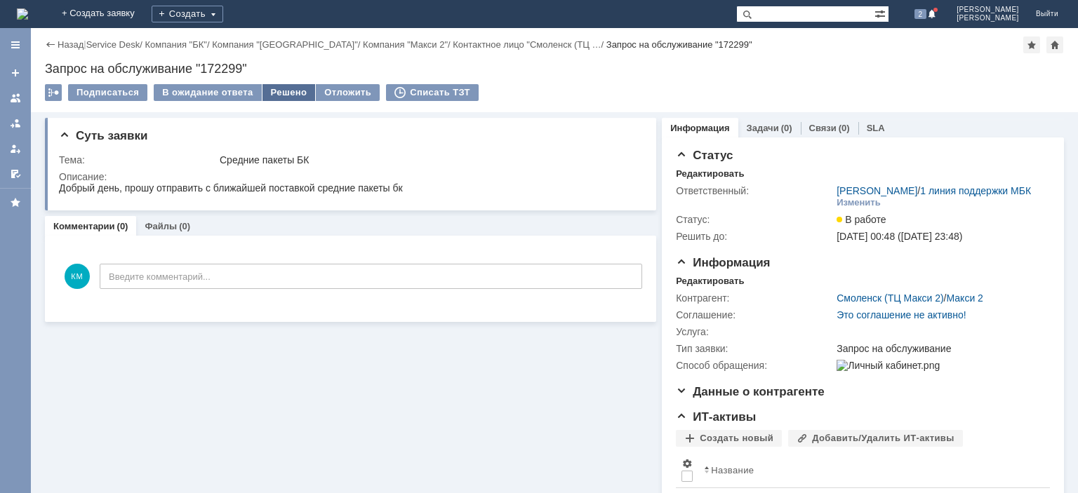
click at [296, 93] on div "Решено" at bounding box center [289, 92] width 53 height 17
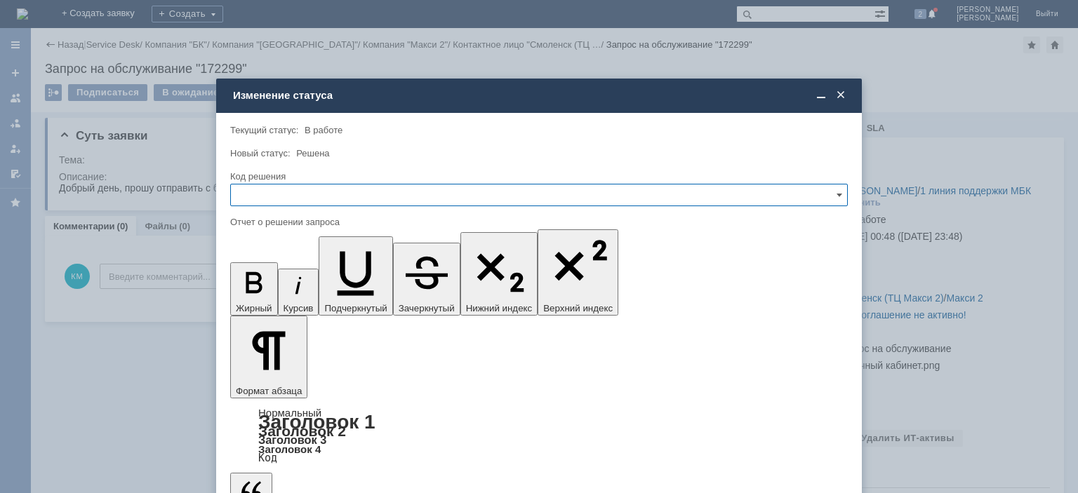
click at [343, 194] on input "text" at bounding box center [539, 195] width 618 height 22
click at [284, 267] on span "Отклонено" at bounding box center [538, 267] width 599 height 11
type input "Отклонено"
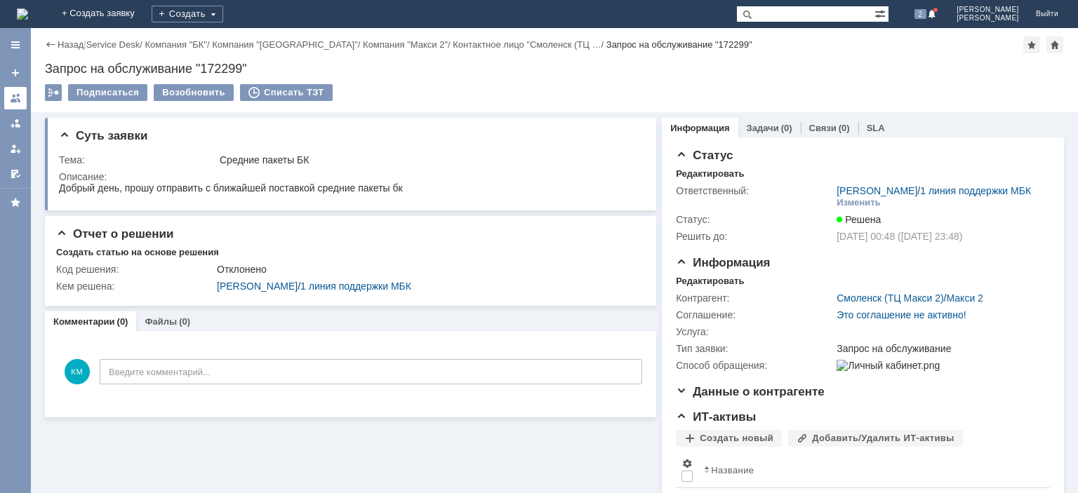
click at [18, 104] on link at bounding box center [15, 98] width 22 height 22
